Goal: Information Seeking & Learning: Check status

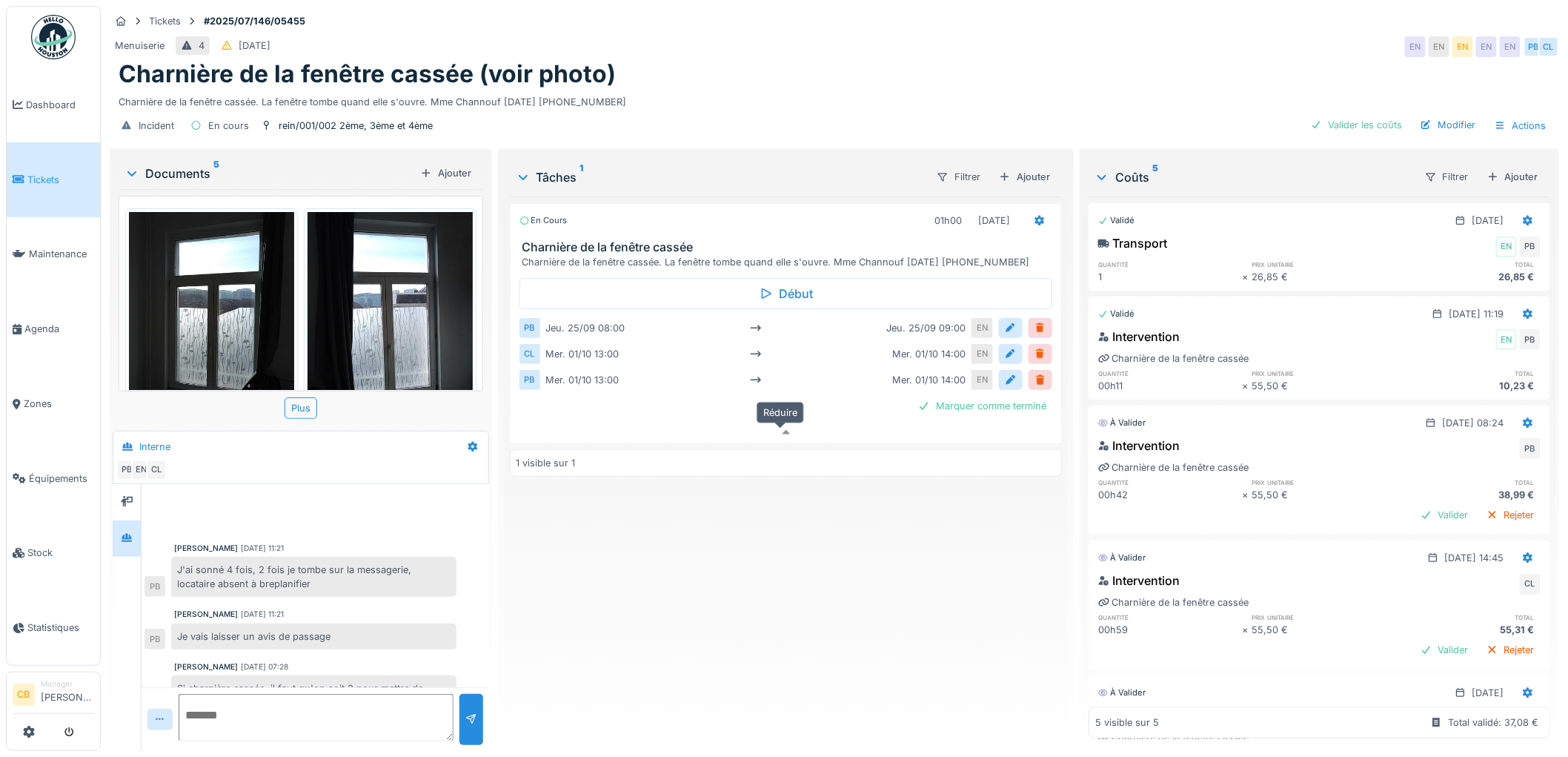
scroll to position [157, 0]
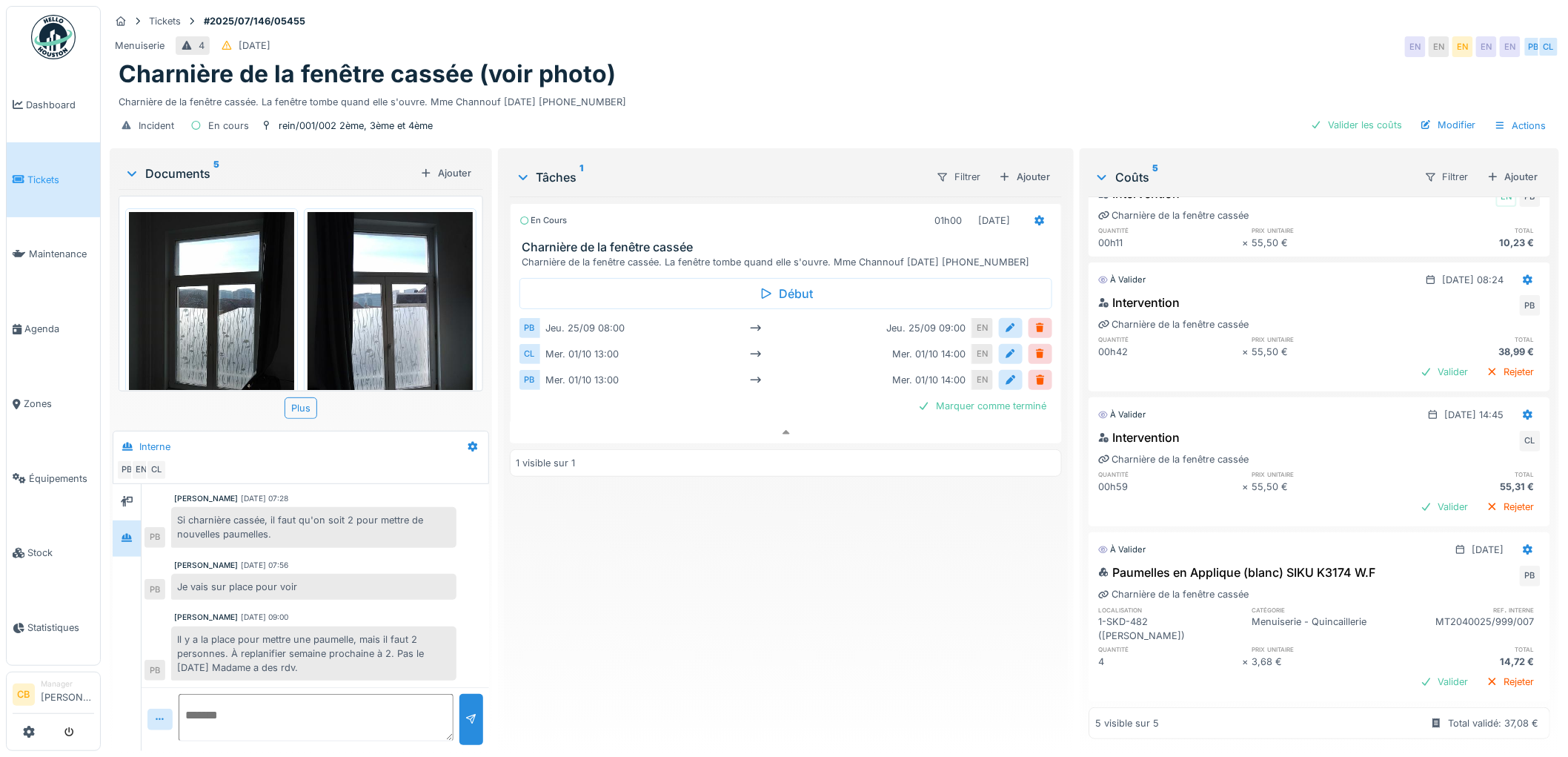
click at [842, 109] on div "Incident En cours rein/001/002 2ème, 3ème et 4ème Valider les coûts Modifier Ac…" at bounding box center [834, 126] width 1449 height 33
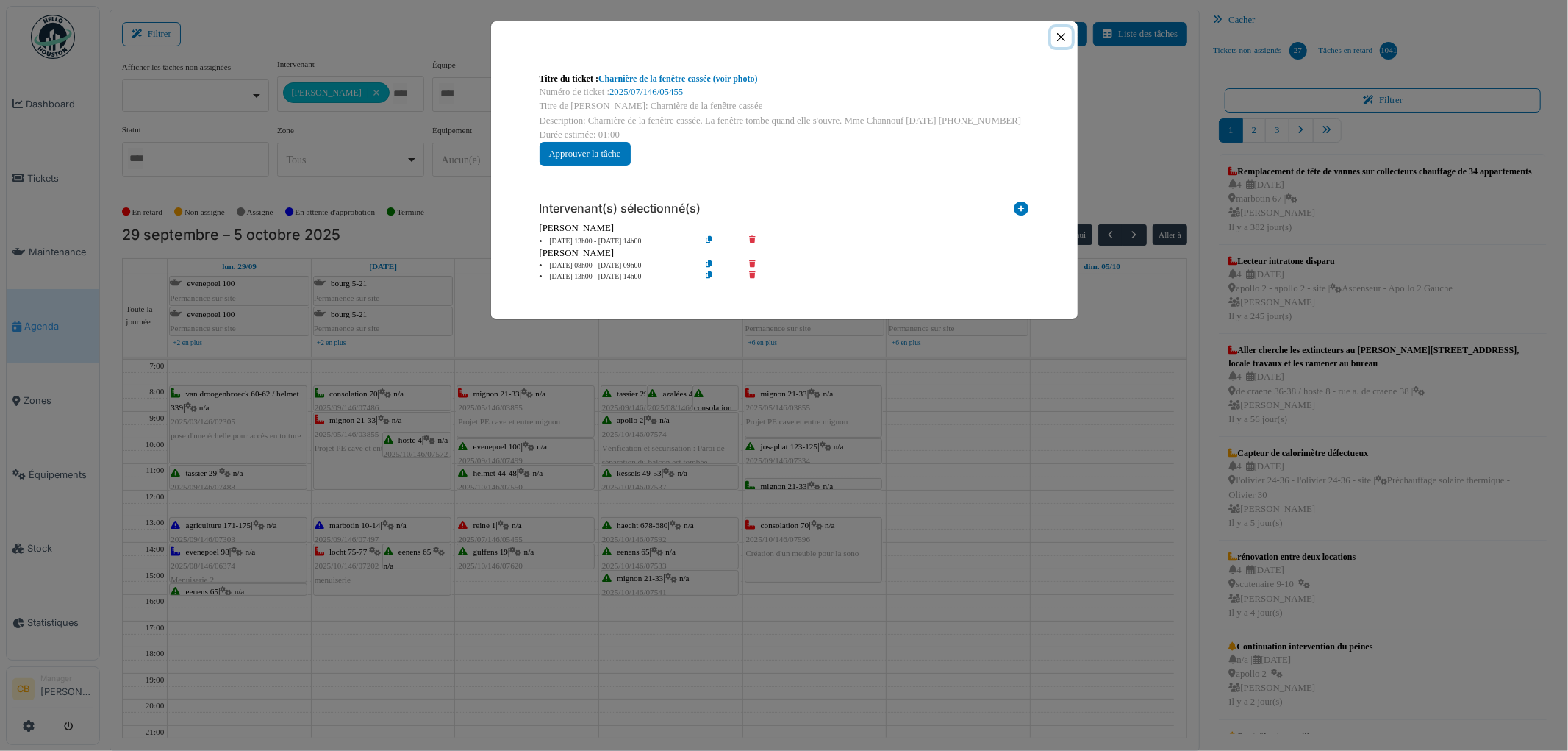
click at [1064, 40] on button "Close" at bounding box center [1061, 37] width 20 height 20
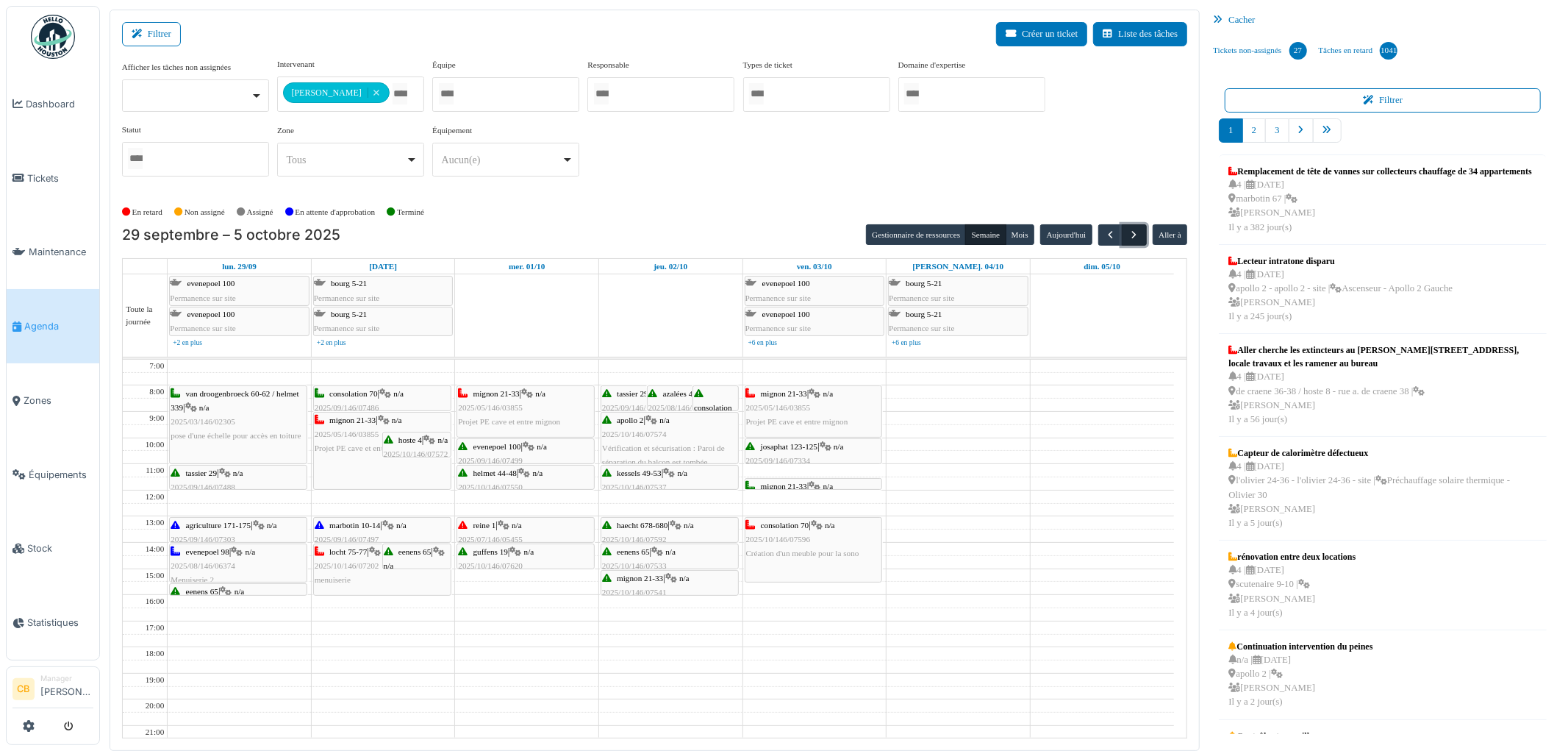
click at [1134, 232] on span "button" at bounding box center [1135, 235] width 13 height 13
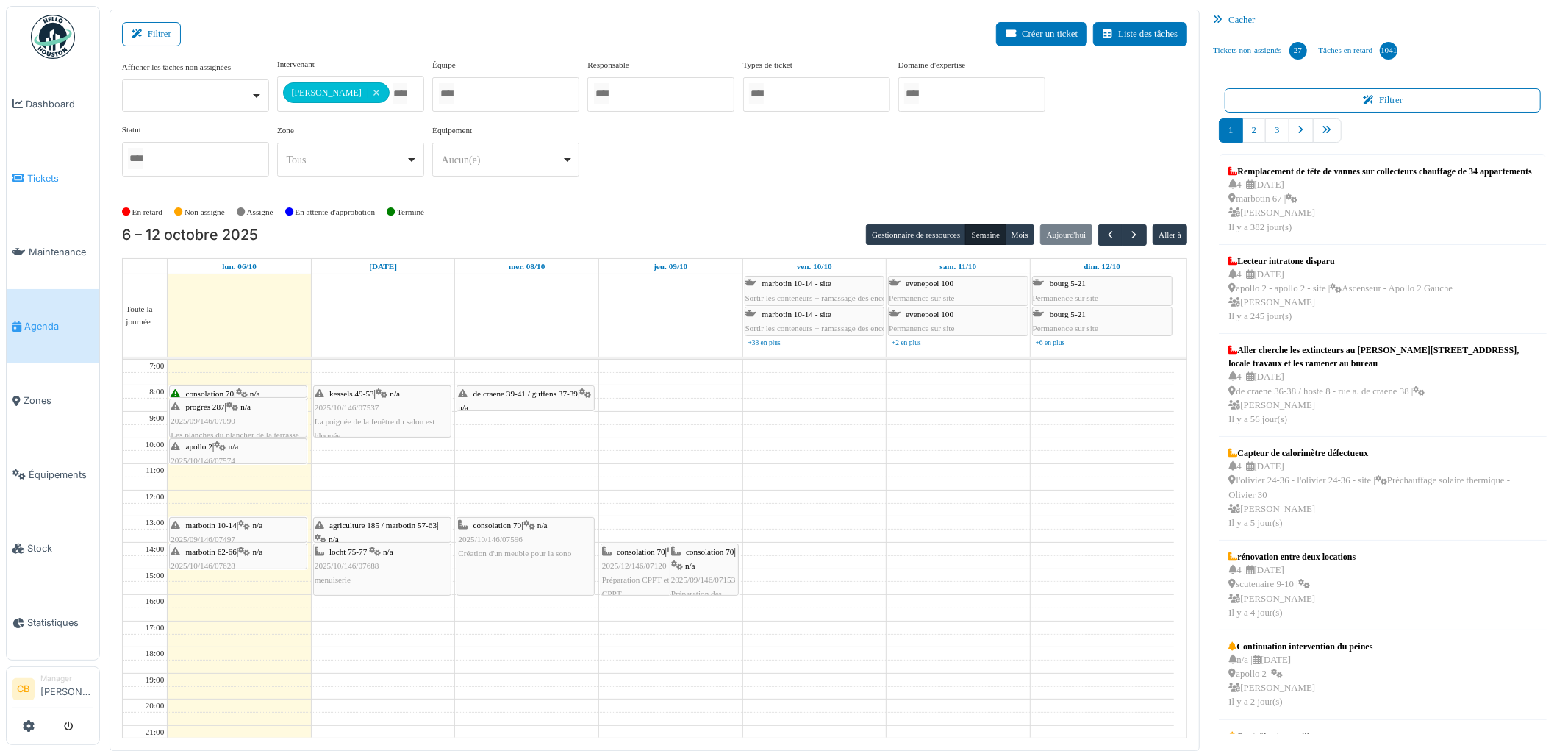
click at [49, 173] on span "Tickets" at bounding box center [60, 178] width 66 height 14
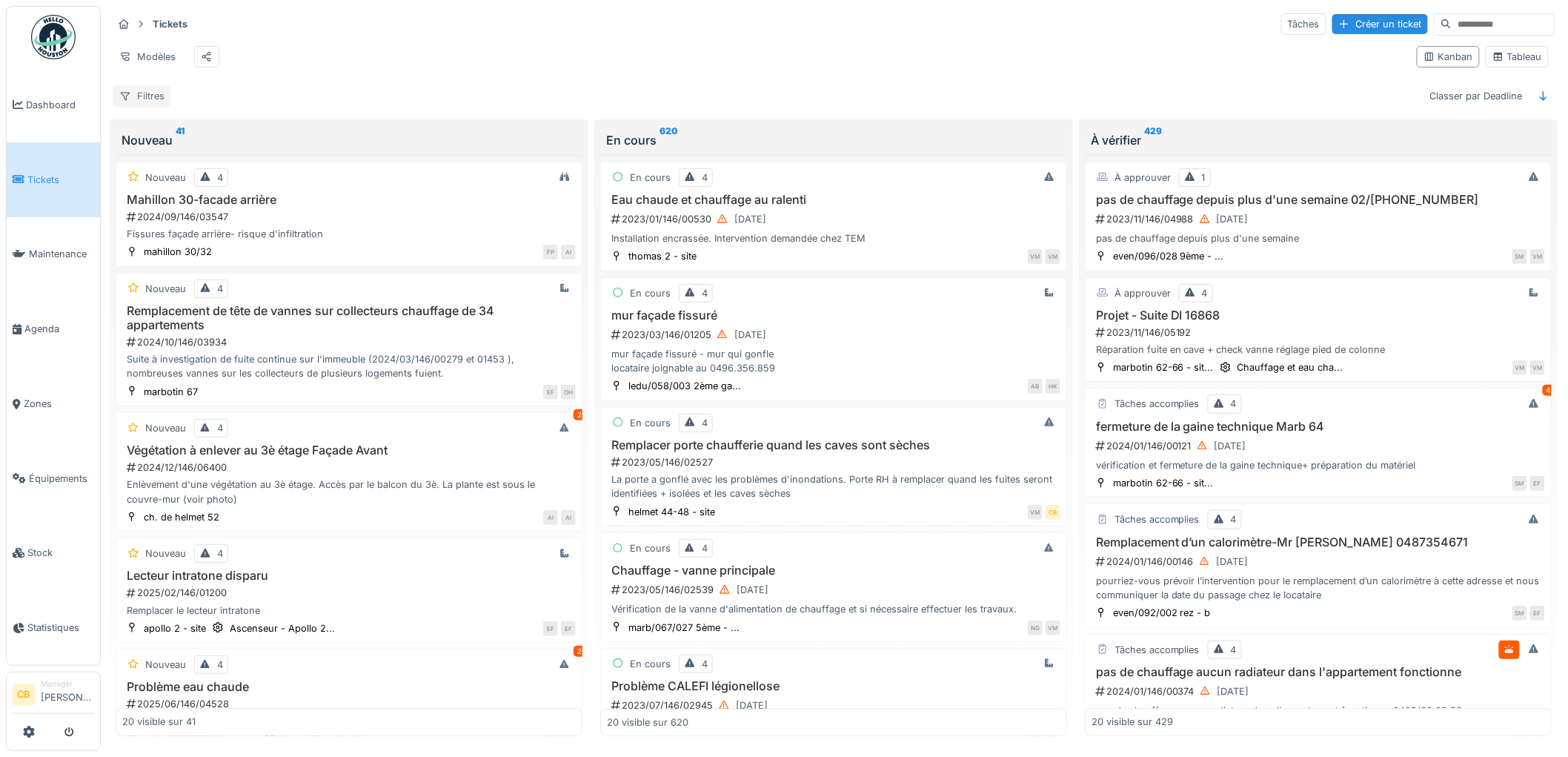
click at [145, 107] on div "Filtres" at bounding box center [142, 96] width 59 height 22
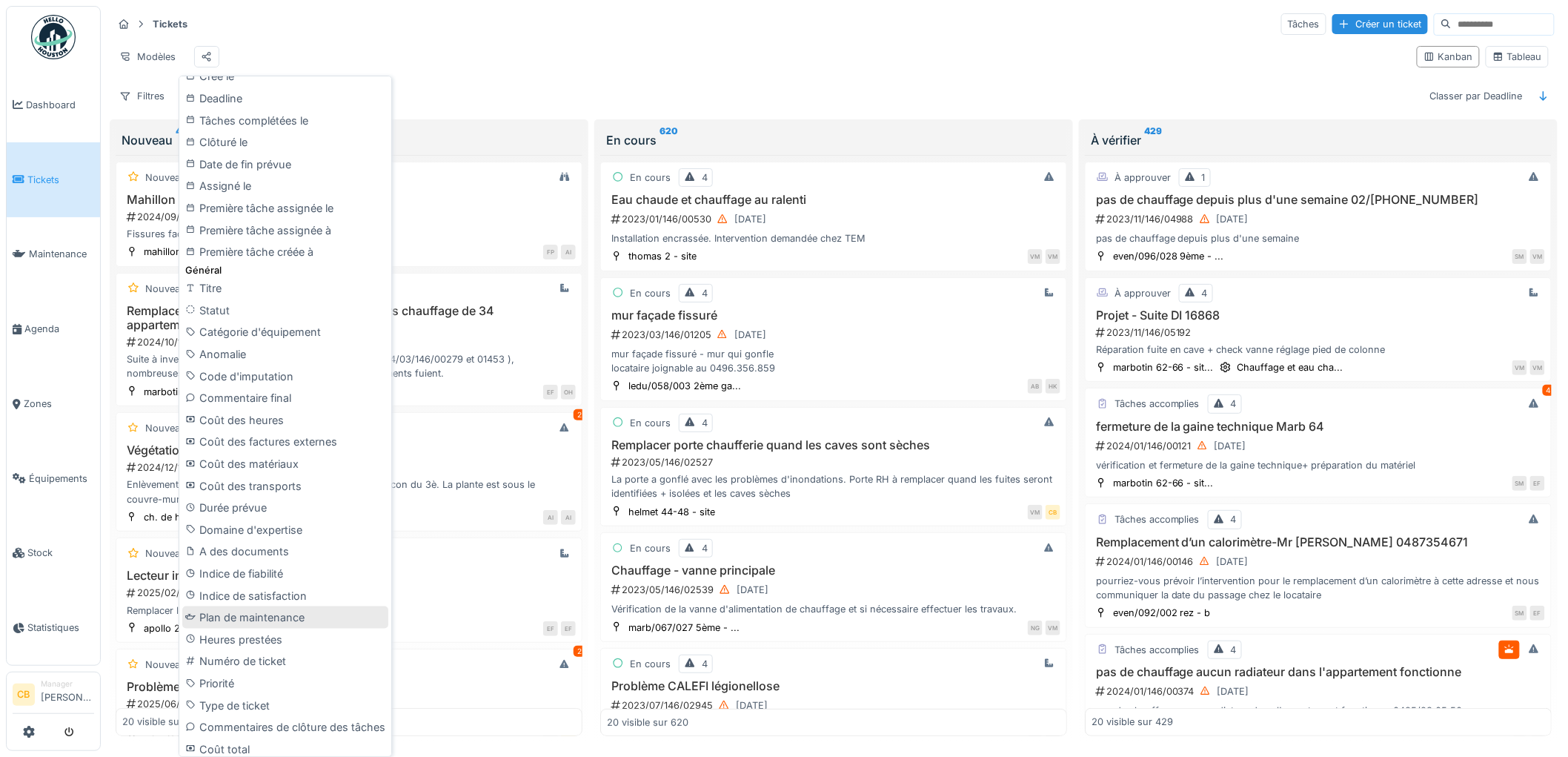
scroll to position [456, 0]
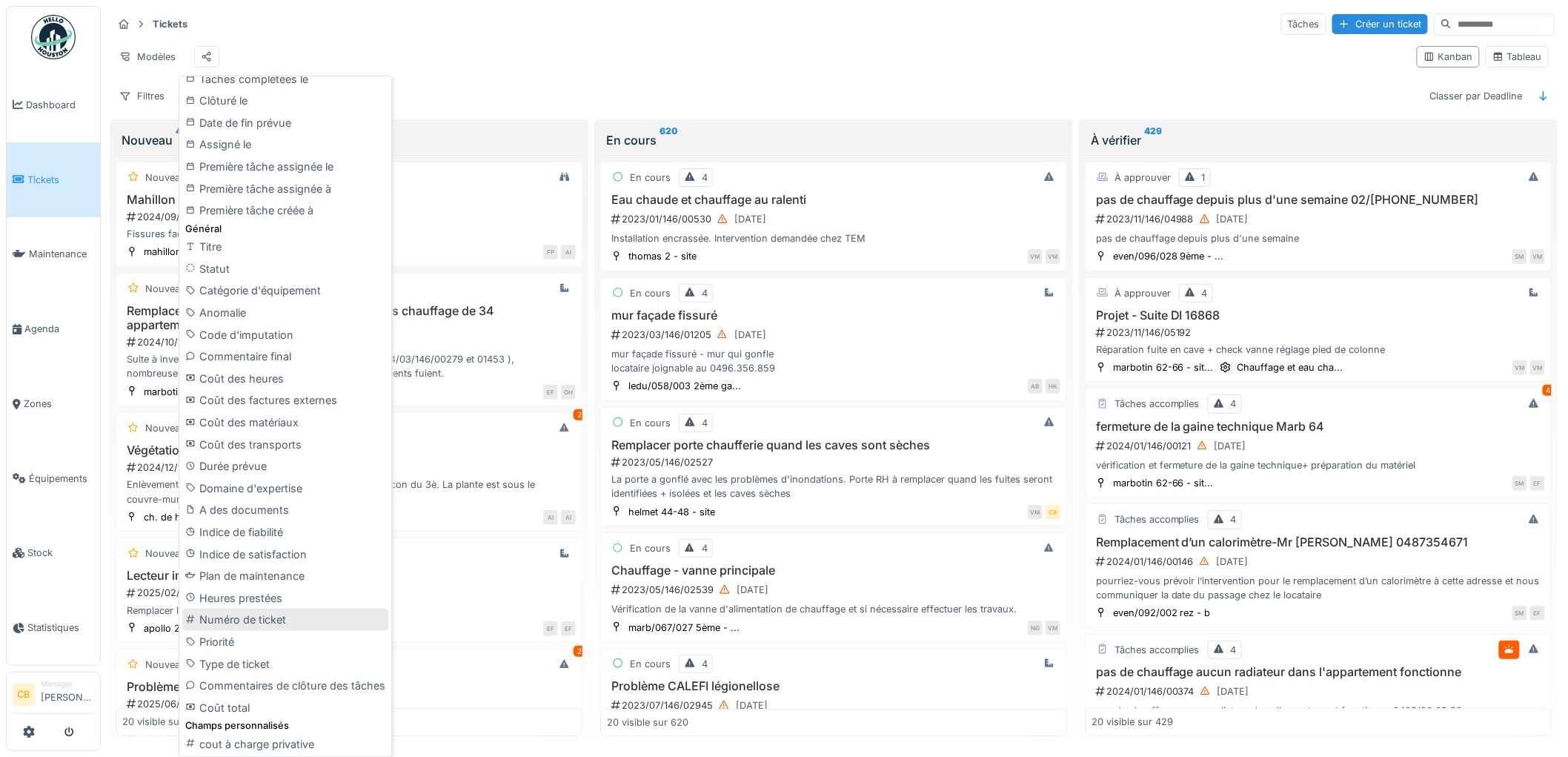
click at [257, 615] on div "Numéro de ticket" at bounding box center [285, 620] width 206 height 23
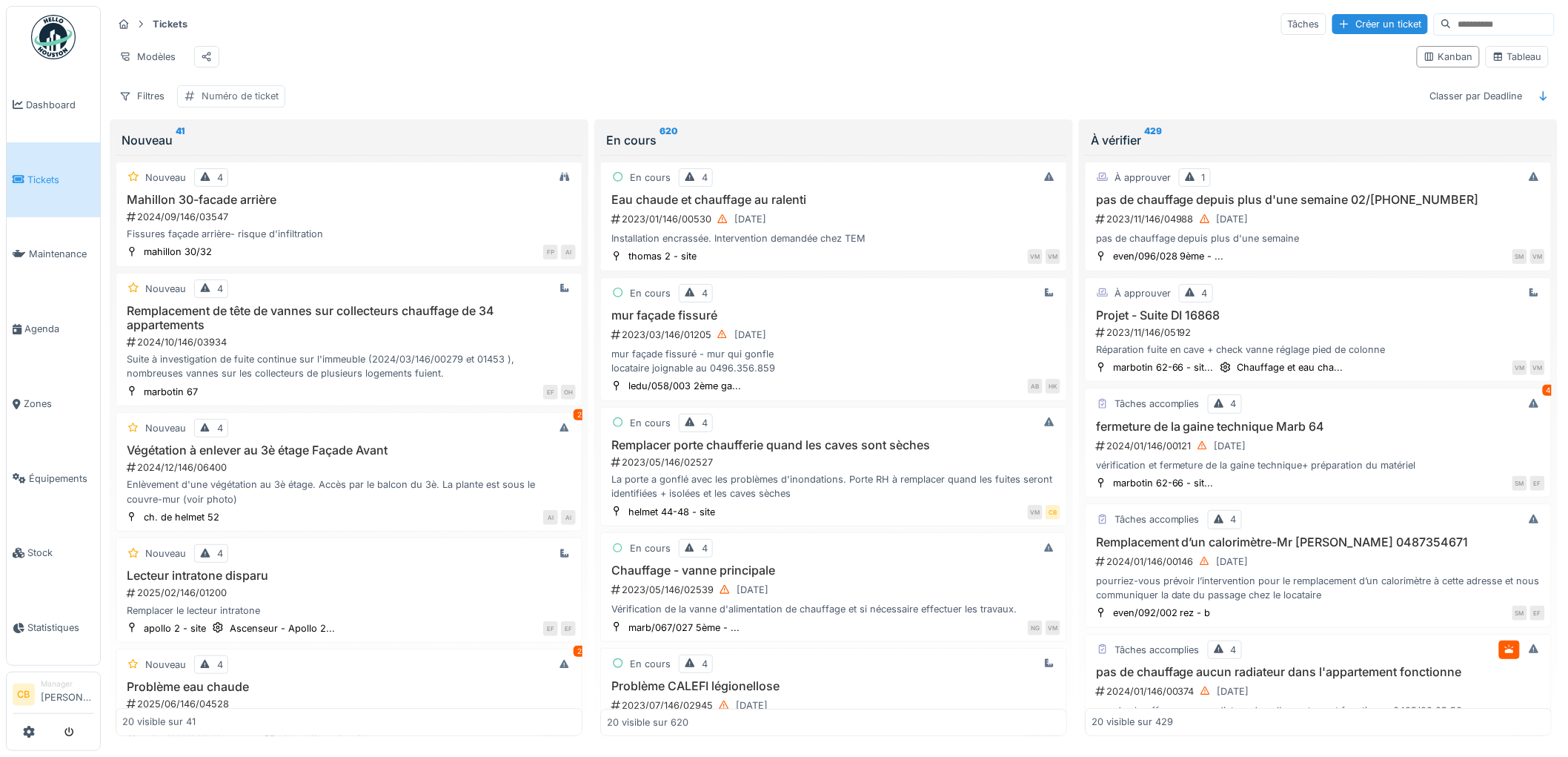
click at [242, 103] on div "Numéro de ticket" at bounding box center [240, 96] width 77 height 14
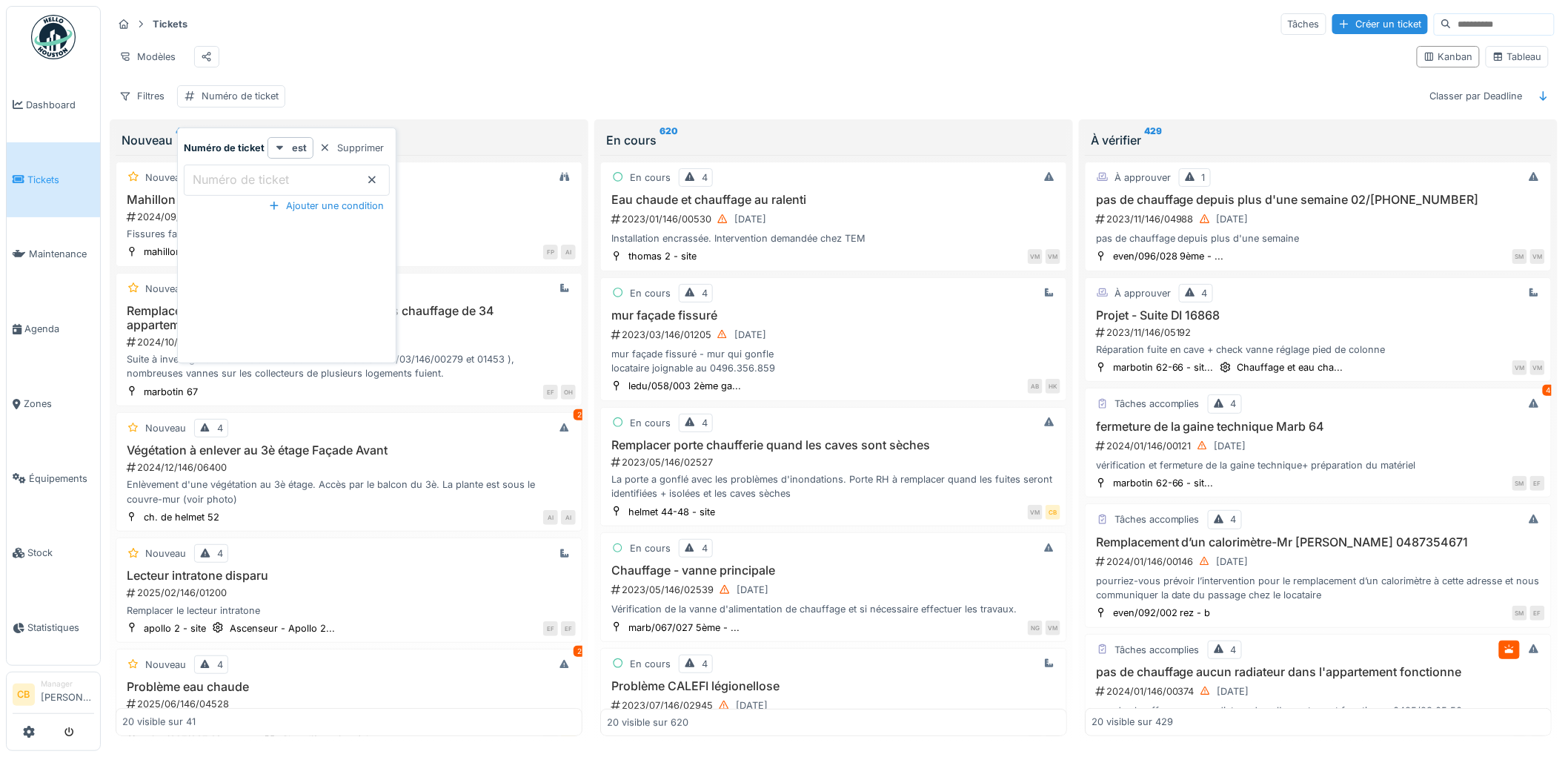
drag, startPoint x: 268, startPoint y: 176, endPoint x: 216, endPoint y: 178, distance: 52.0
click at [216, 178] on label "Numéro de ticket" at bounding box center [241, 179] width 102 height 18
click at [216, 178] on ticket_MxMDQ "Numéro de ticket" at bounding box center [287, 180] width 206 height 31
click at [216, 178] on label "Numéro de ticket" at bounding box center [241, 179] width 102 height 18
click at [216, 178] on ticket_MxMDQ "Numéro de ticket" at bounding box center [287, 180] width 206 height 31
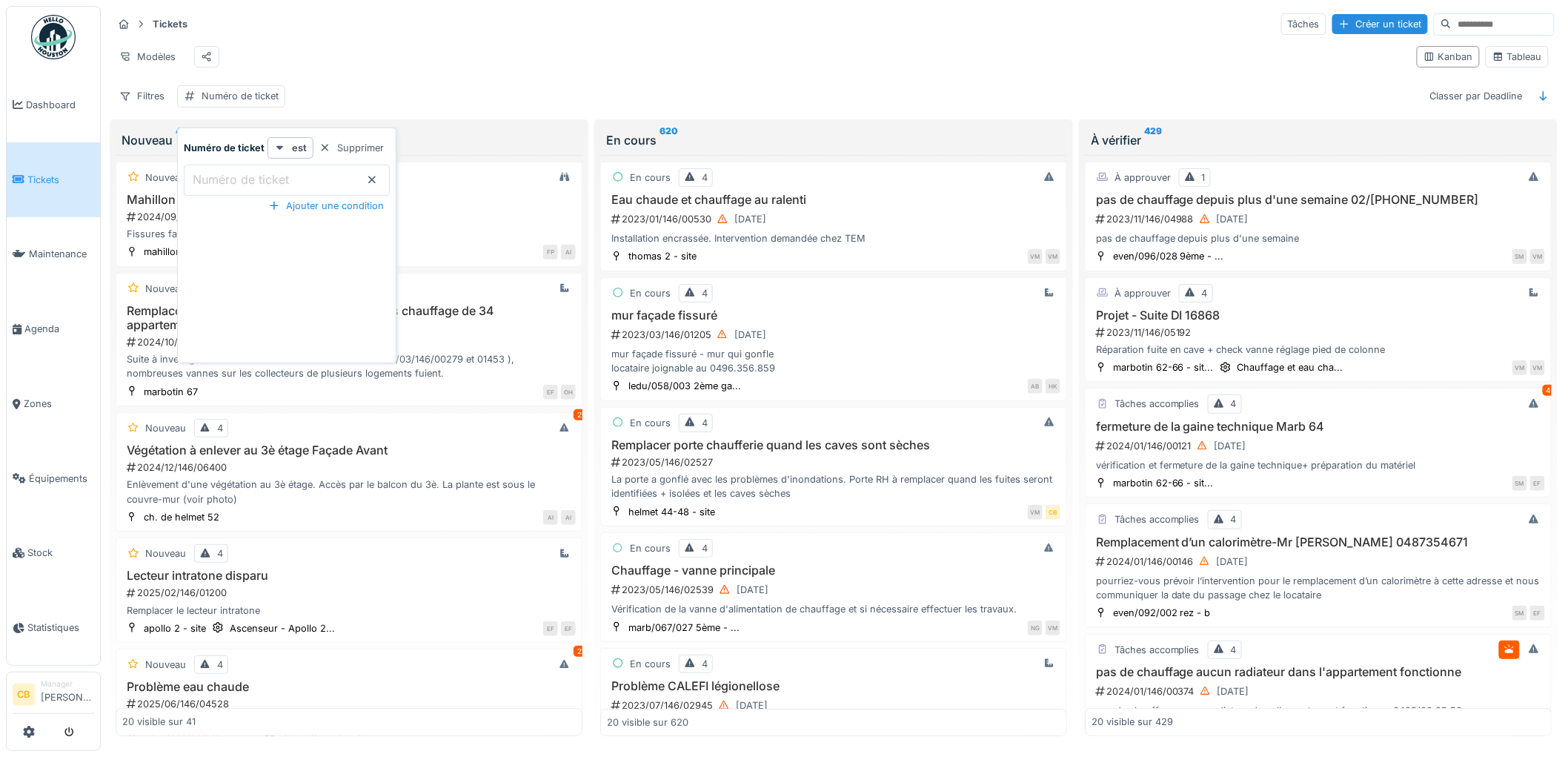
drag, startPoint x: 216, startPoint y: 178, endPoint x: 500, endPoint y: 115, distance: 290.9
click at [507, 107] on div "Filtres Numéro de ticket Classer par Deadline" at bounding box center [833, 96] width 1442 height 22
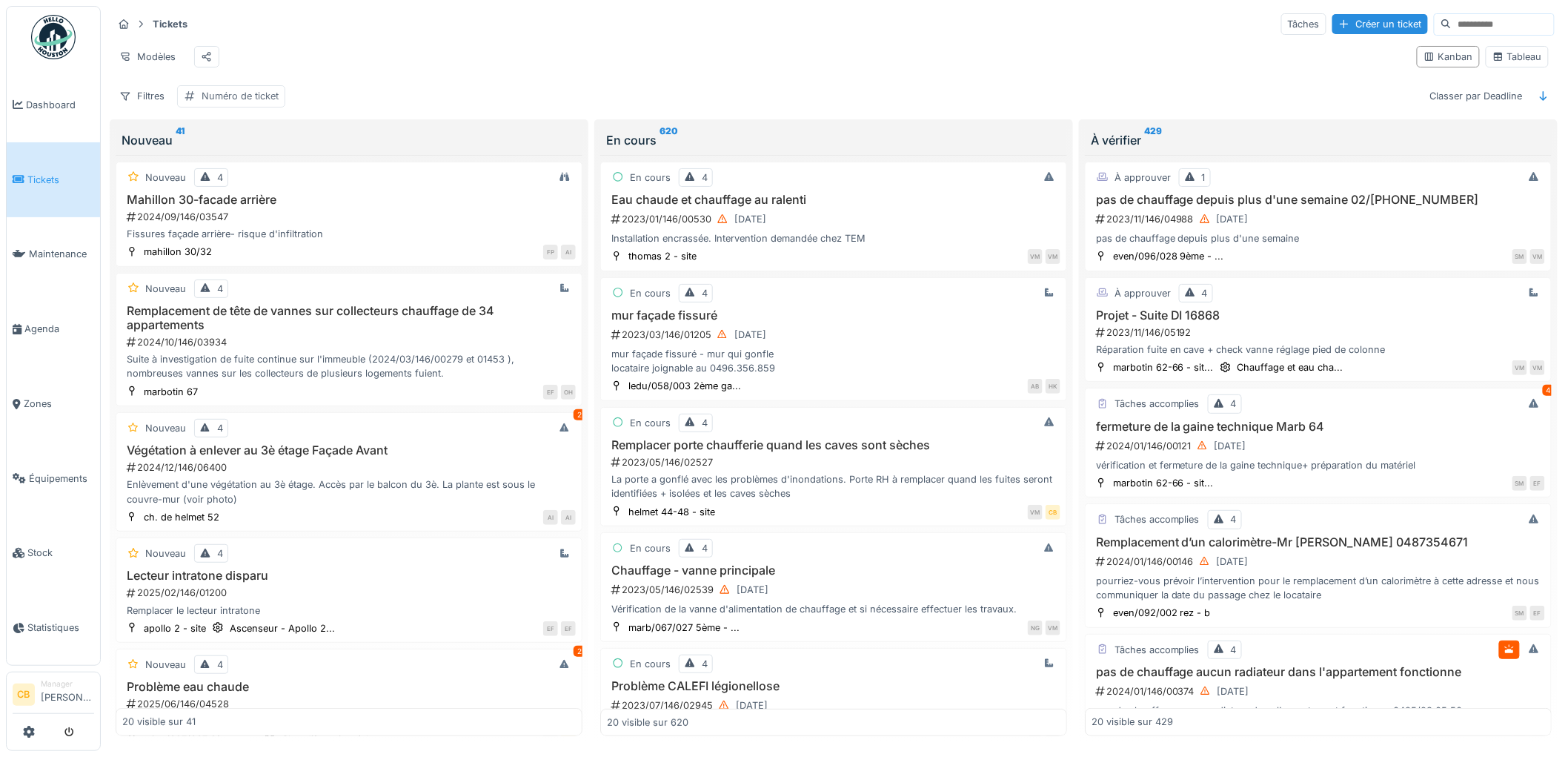
click at [218, 102] on div "Numéro de ticket" at bounding box center [240, 96] width 77 height 14
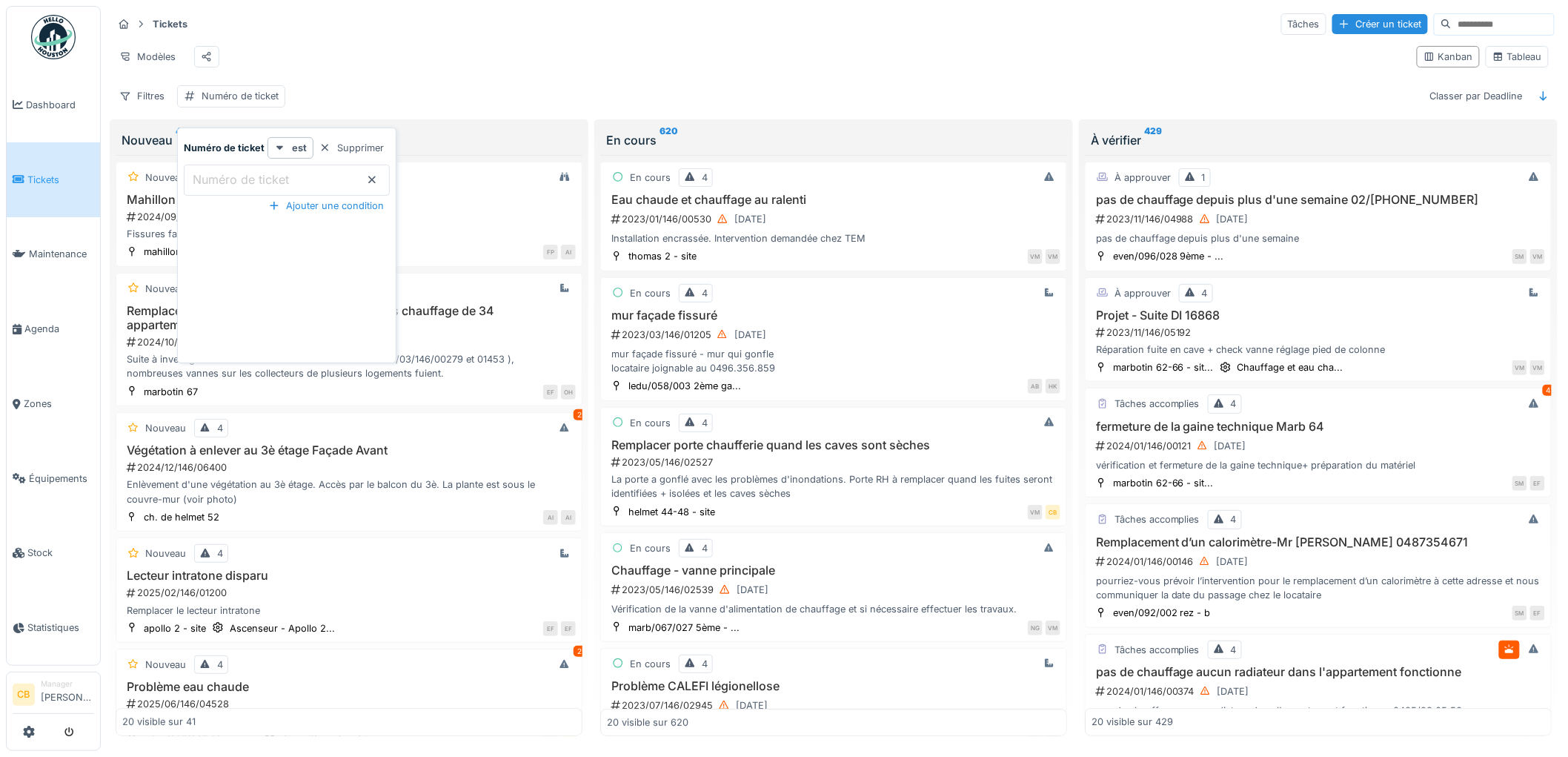
click at [215, 175] on label "Numéro de ticket" at bounding box center [241, 179] width 102 height 18
click at [215, 175] on ticket_I4NTg "Numéro de ticket" at bounding box center [287, 180] width 206 height 31
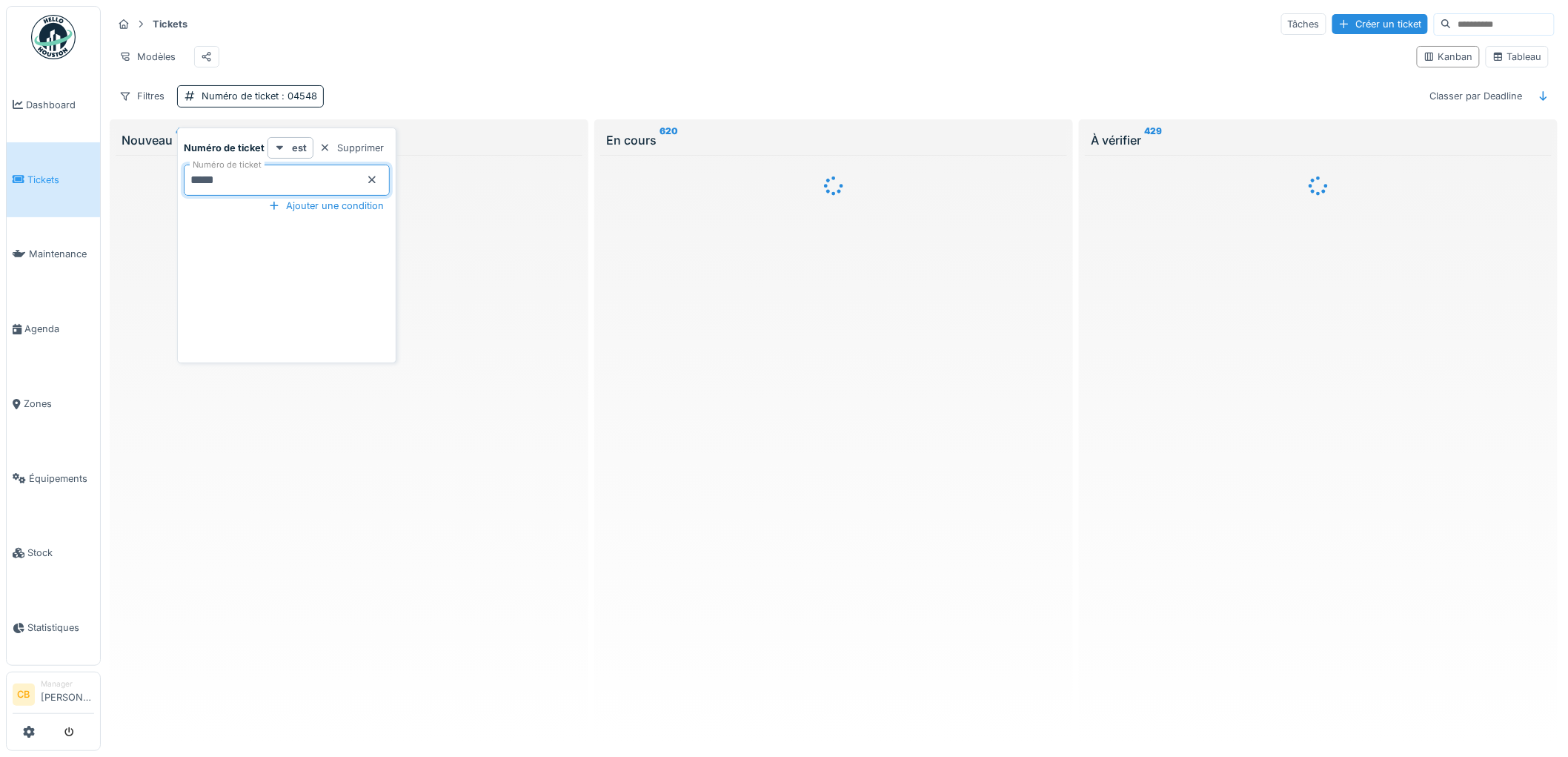
type ticket_I4NTg "*****"
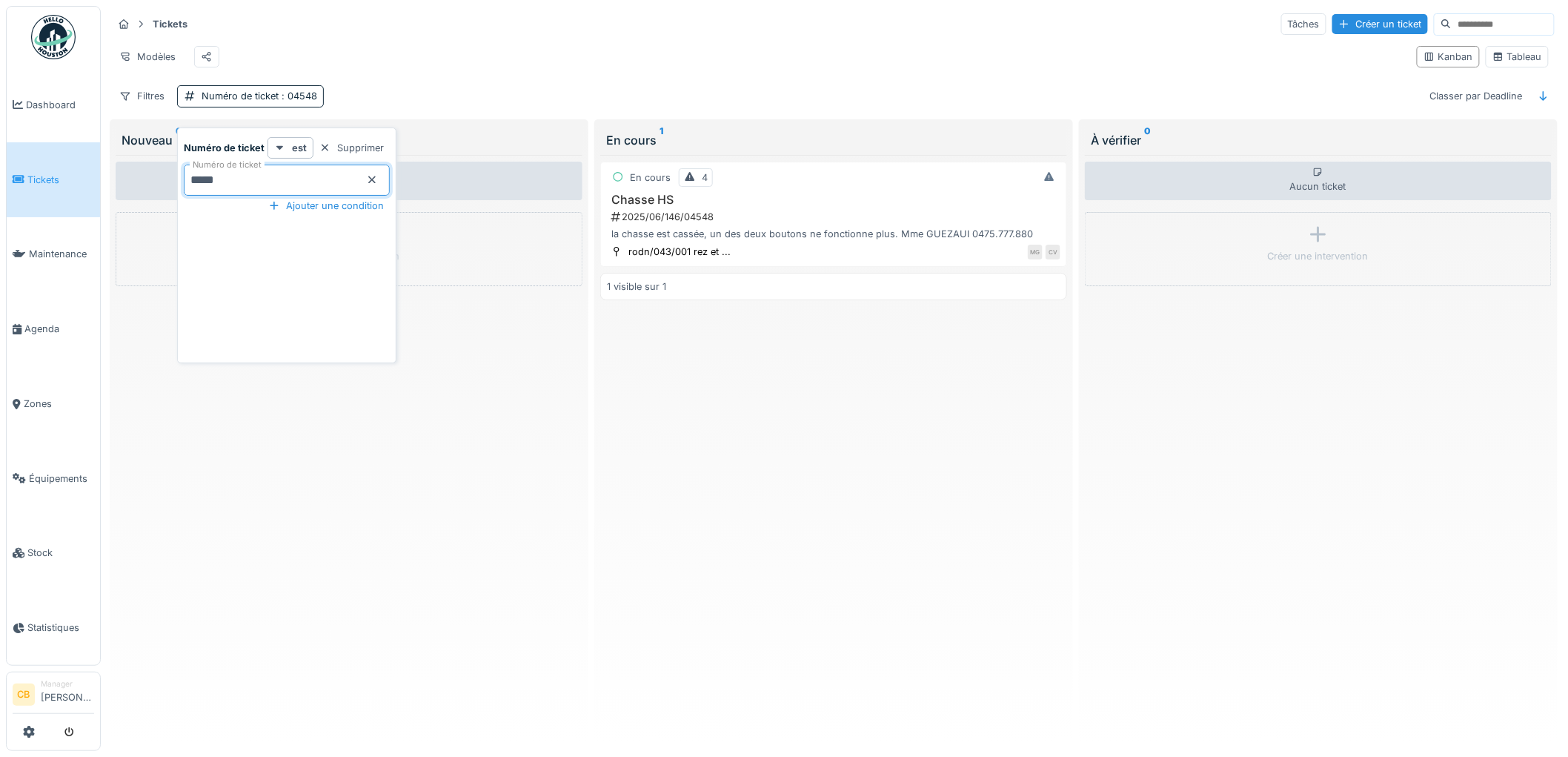
click at [600, 441] on div "En cours 4 Chasse HS 2025/06/146/04548 la chasse est cassée, un des deux bouton…" at bounding box center [833, 446] width 467 height 581
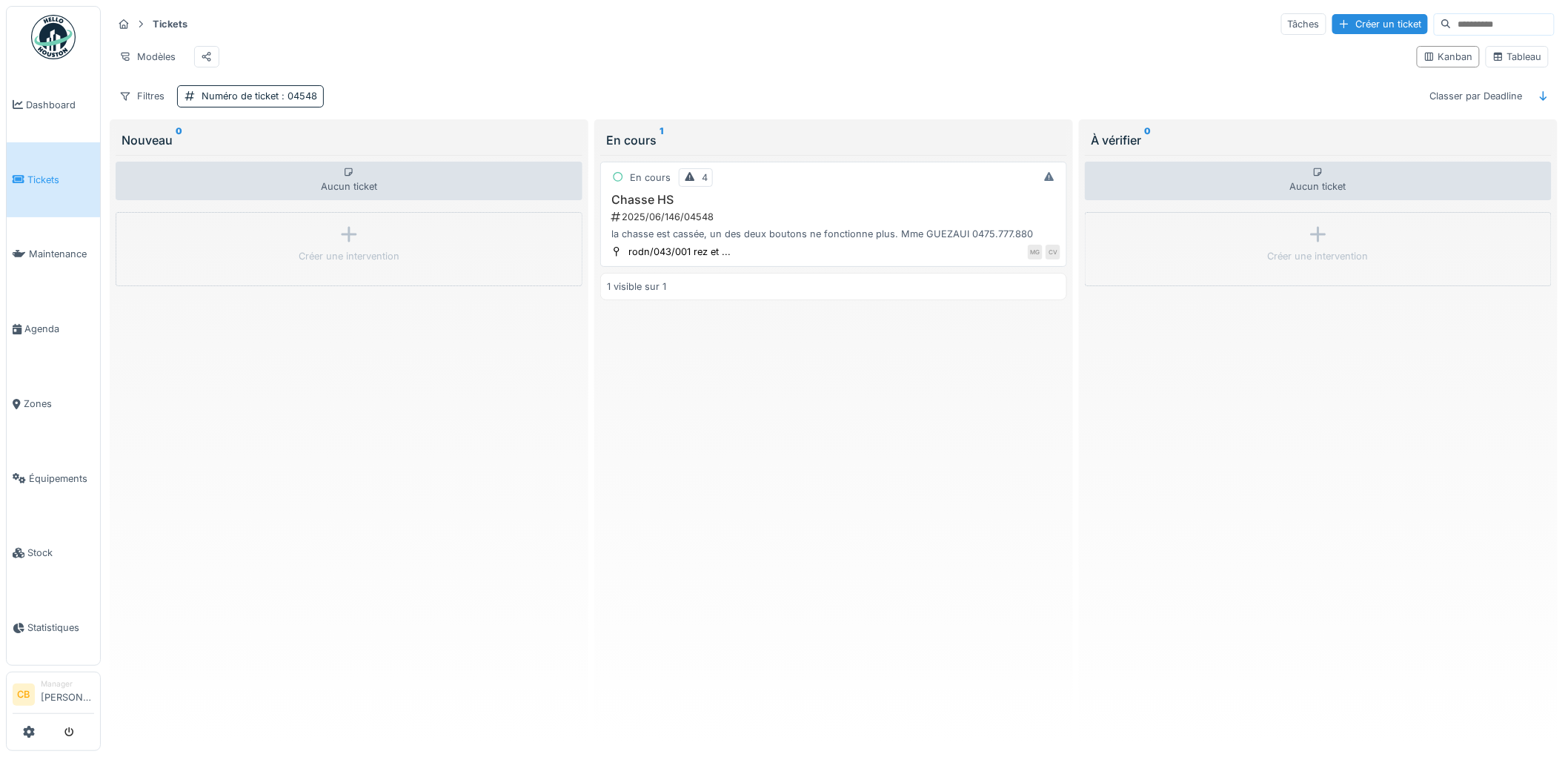
click at [645, 224] on div "2025/06/146/04548" at bounding box center [835, 217] width 450 height 14
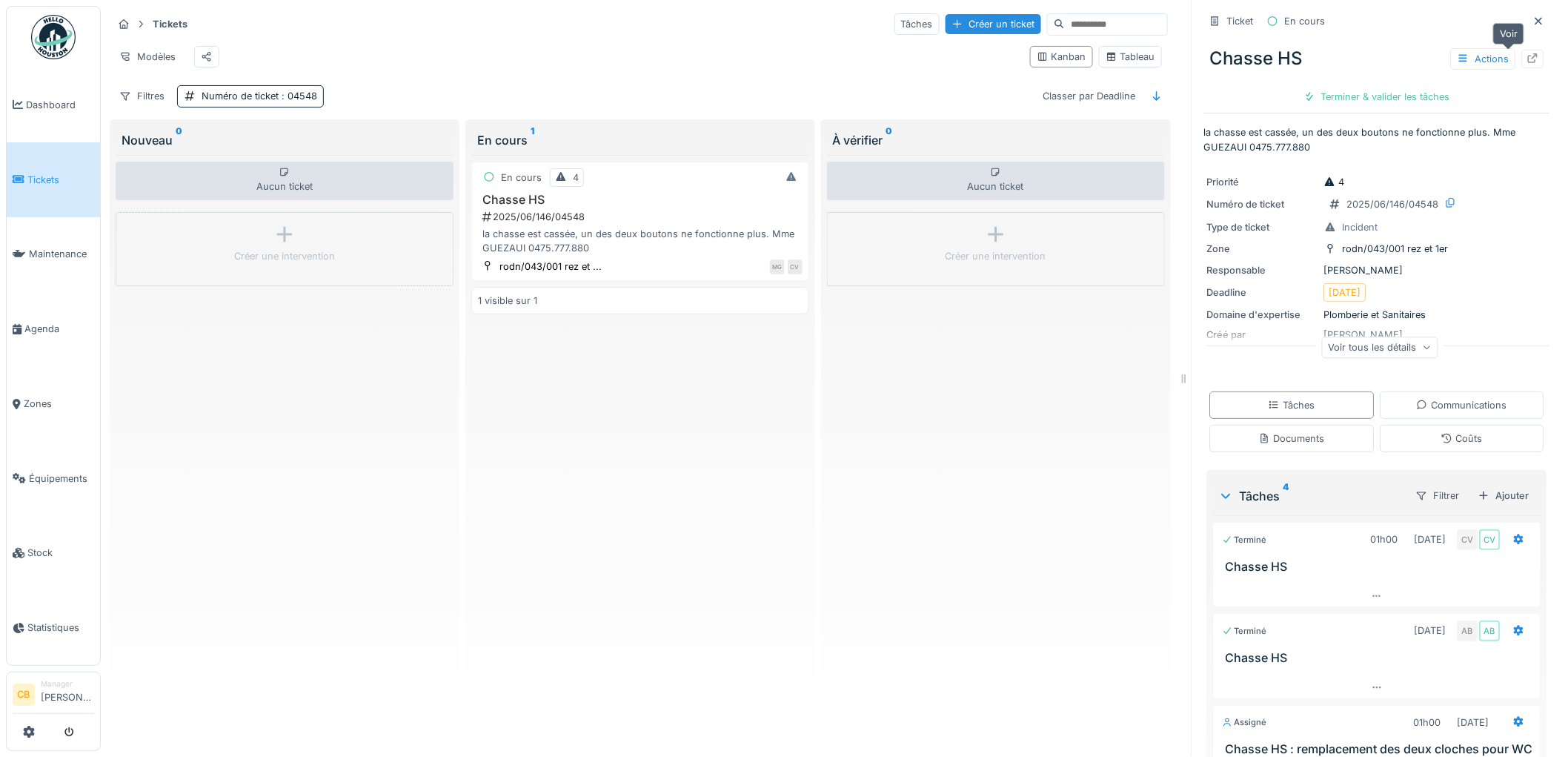
click at [1527, 58] on icon at bounding box center [1533, 58] width 12 height 10
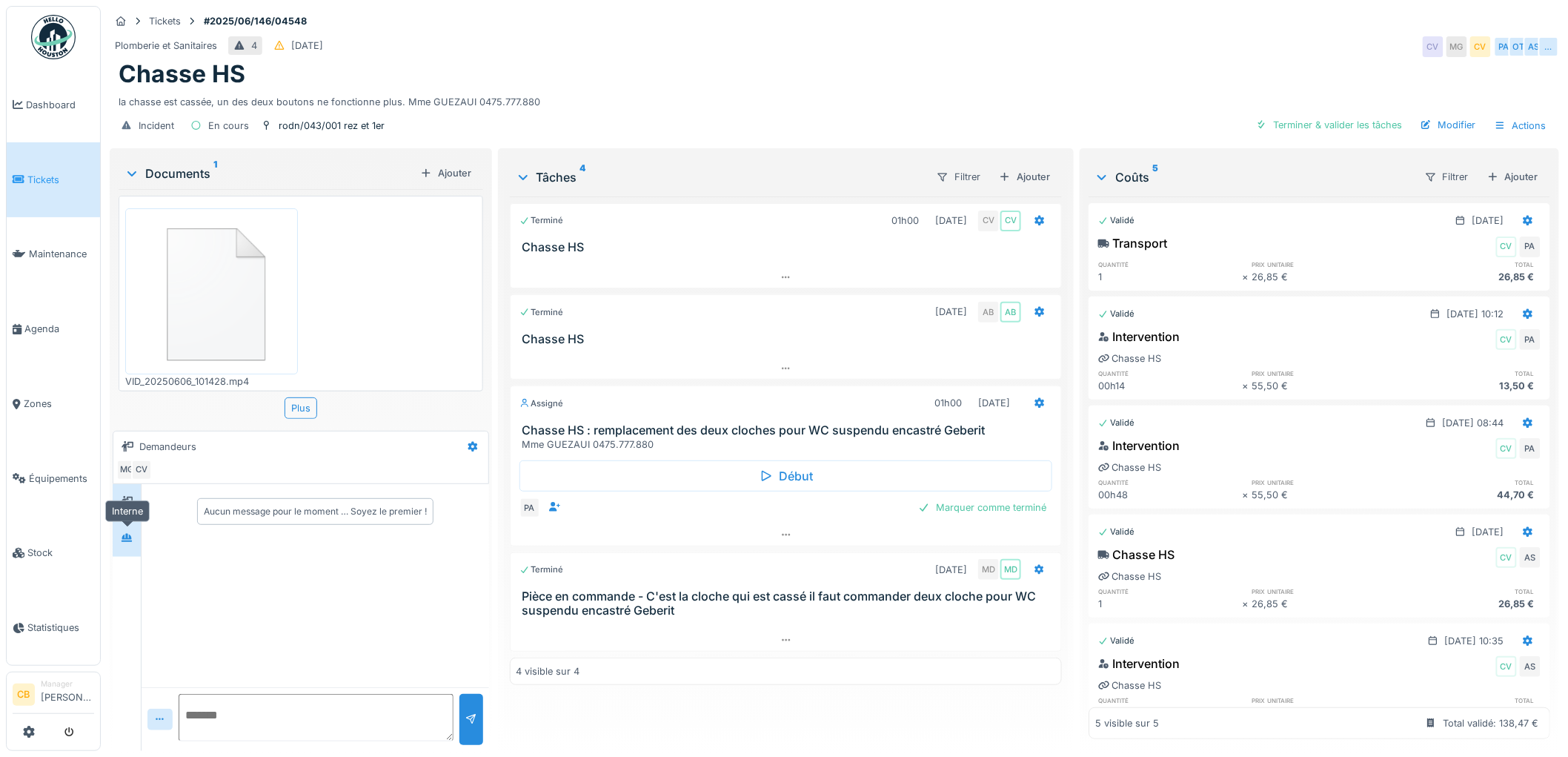
click at [131, 538] on icon at bounding box center [126, 538] width 11 height 8
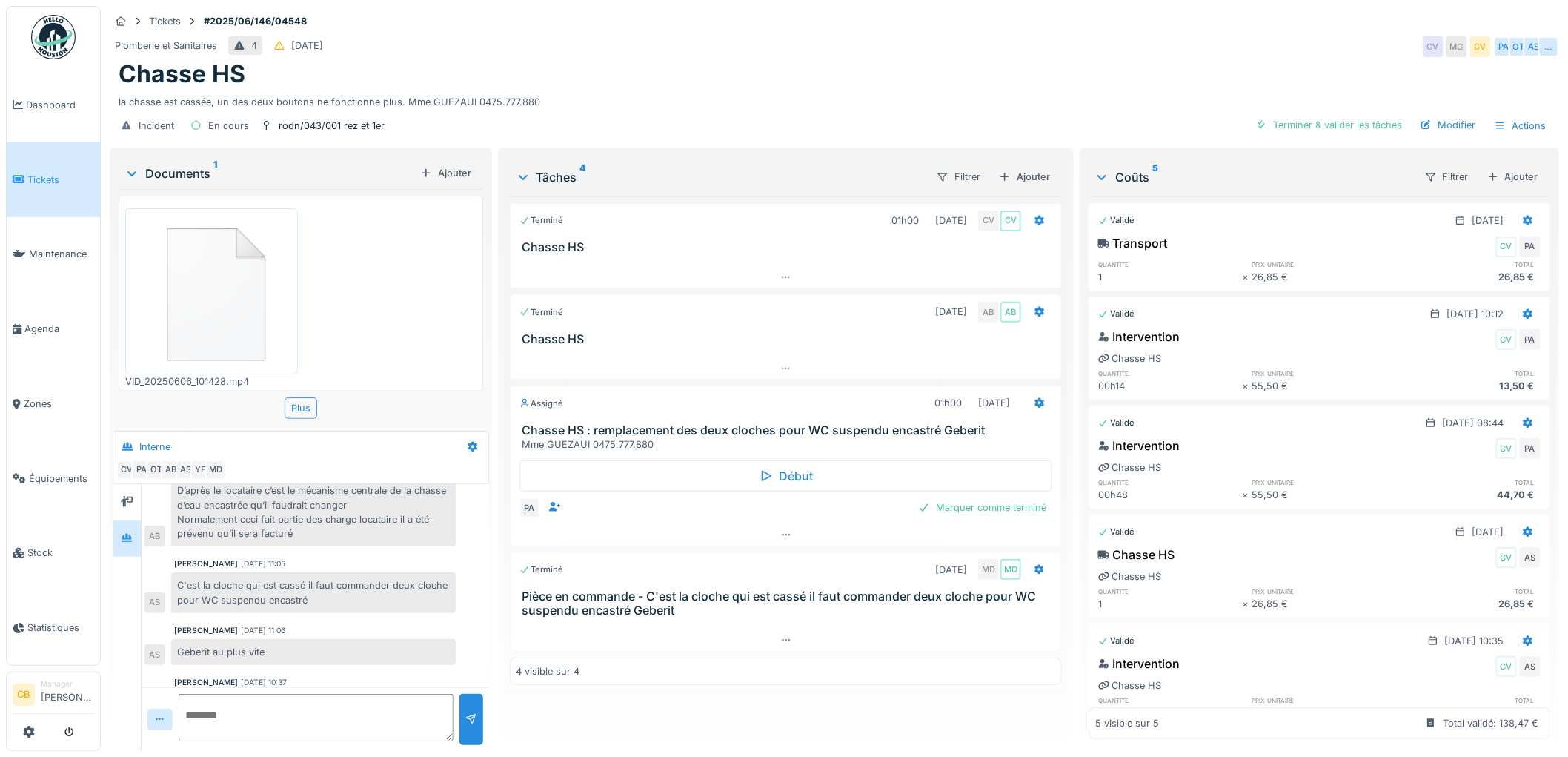
scroll to position [387, 0]
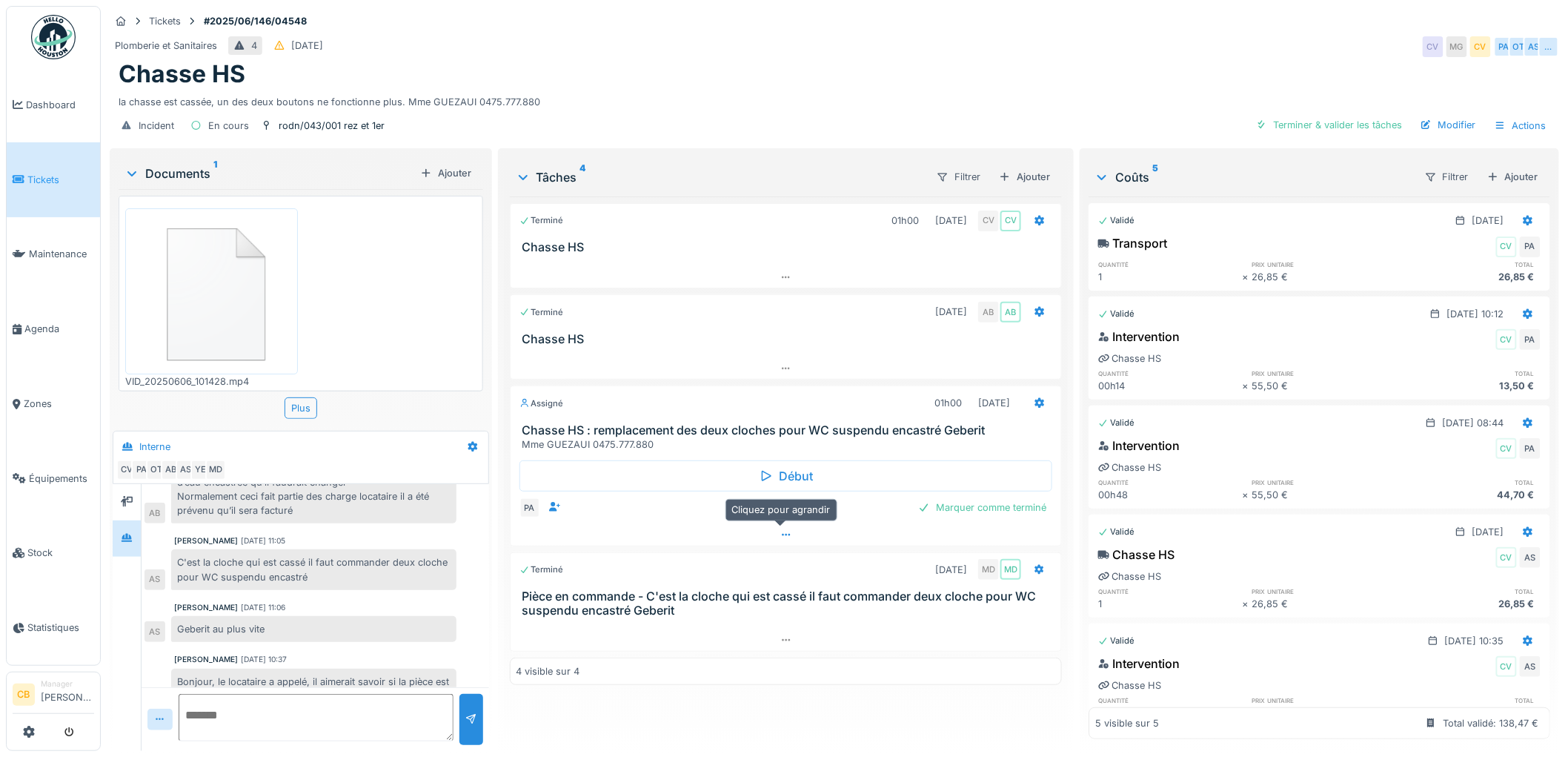
click at [780, 530] on icon at bounding box center [786, 535] width 12 height 10
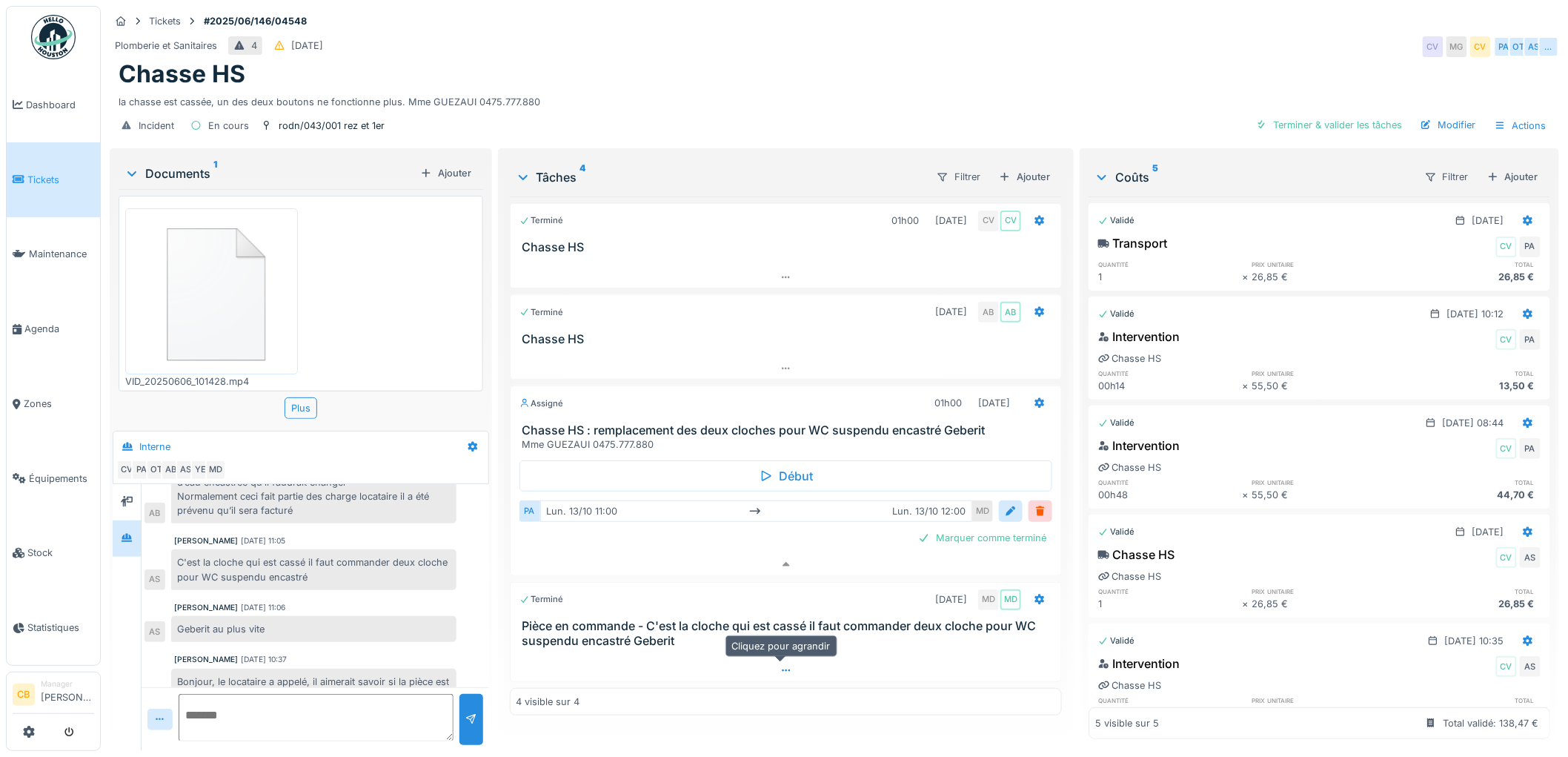
click at [768, 660] on div at bounding box center [786, 670] width 551 height 22
